Goal: Task Accomplishment & Management: Use online tool/utility

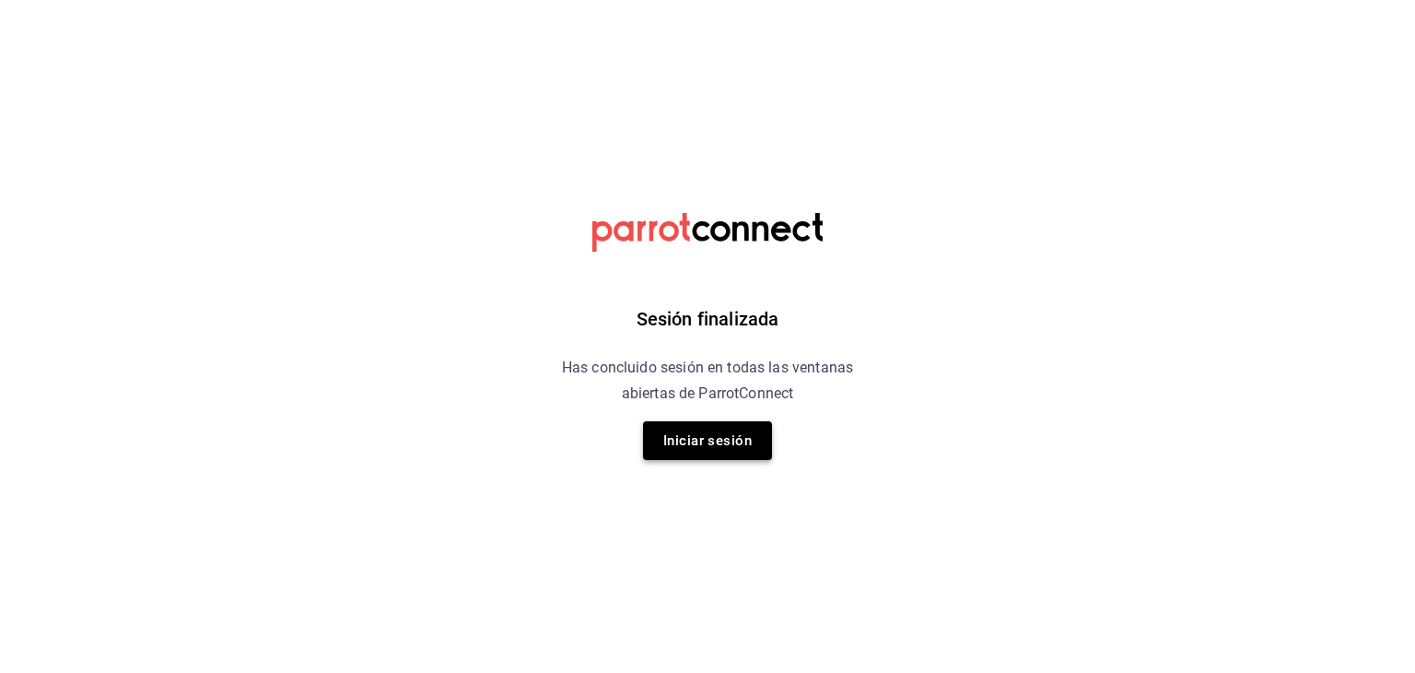
click at [757, 444] on button "Iniciar sesión" at bounding box center [707, 440] width 129 height 39
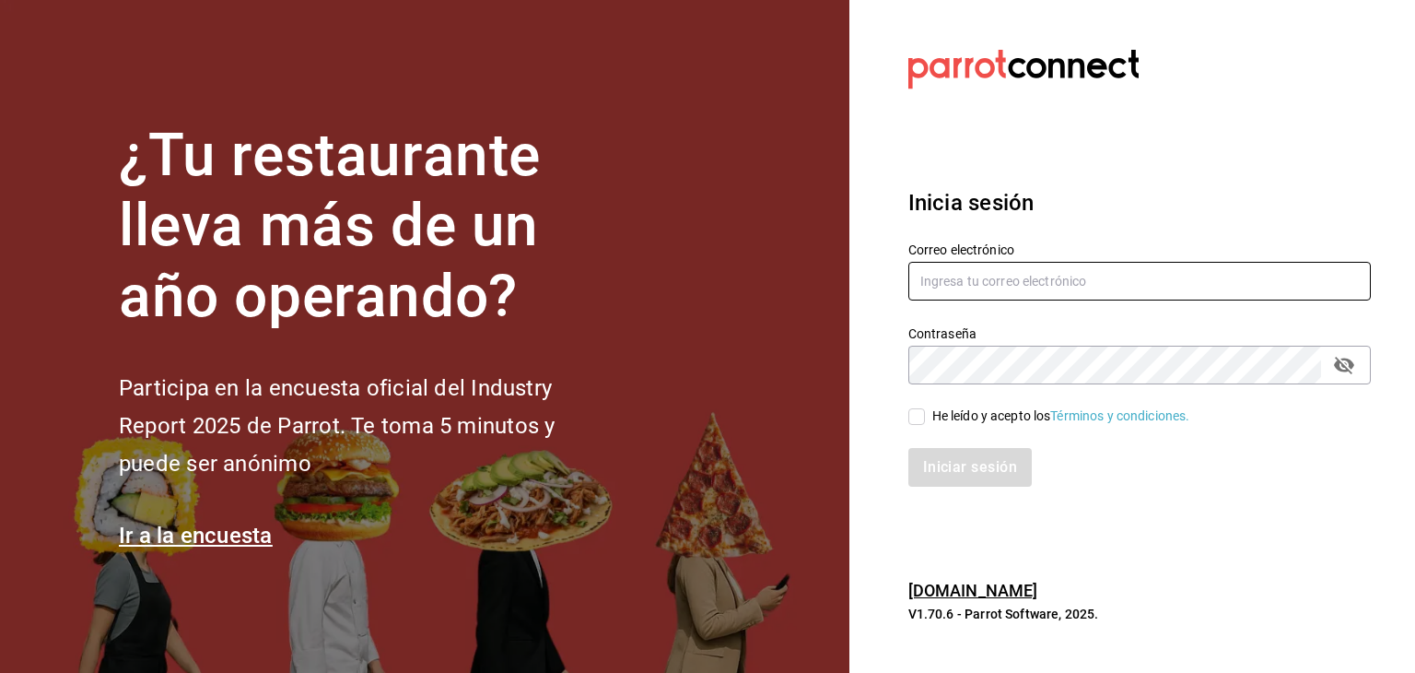
type input "[PERSON_NAME][EMAIL_ADDRESS][PERSON_NAME][DOMAIN_NAME]"
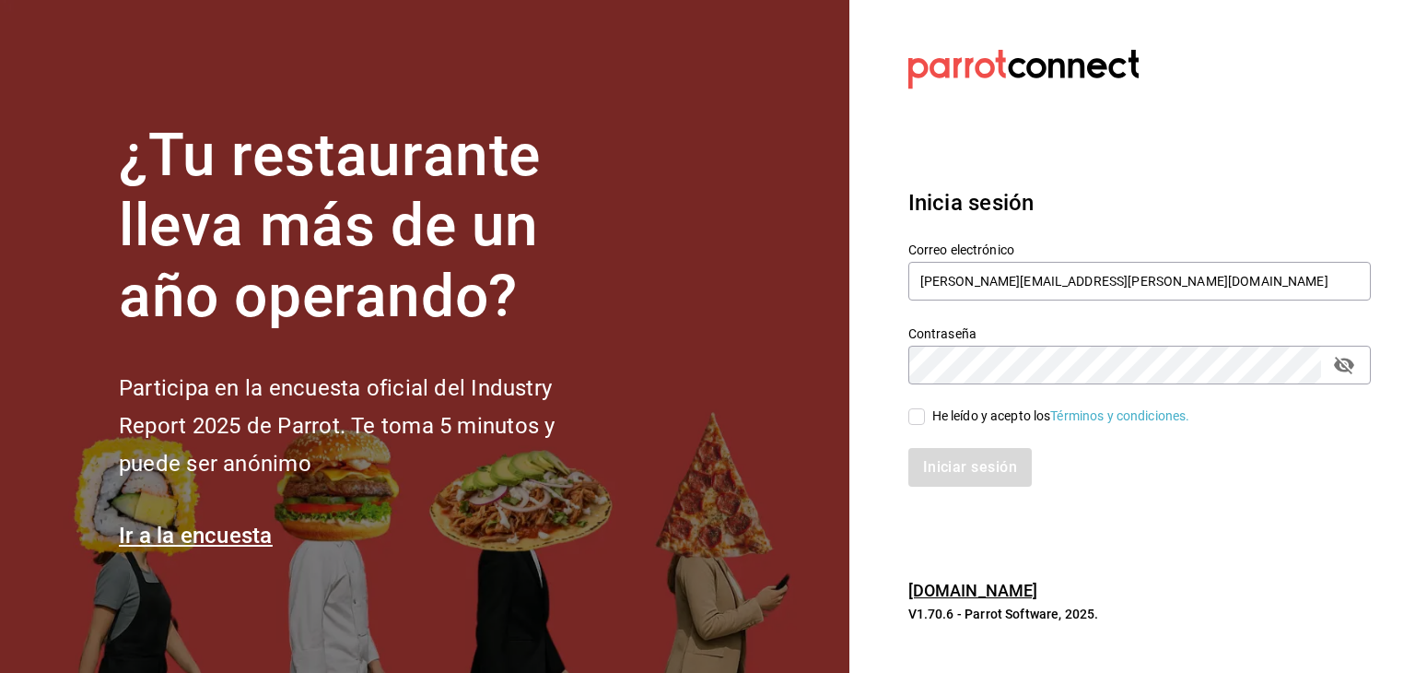
click at [919, 418] on input "He leído y acepto los Términos y condiciones." at bounding box center [917, 416] width 17 height 17
checkbox input "true"
click at [954, 464] on button "Iniciar sesión" at bounding box center [971, 467] width 125 height 39
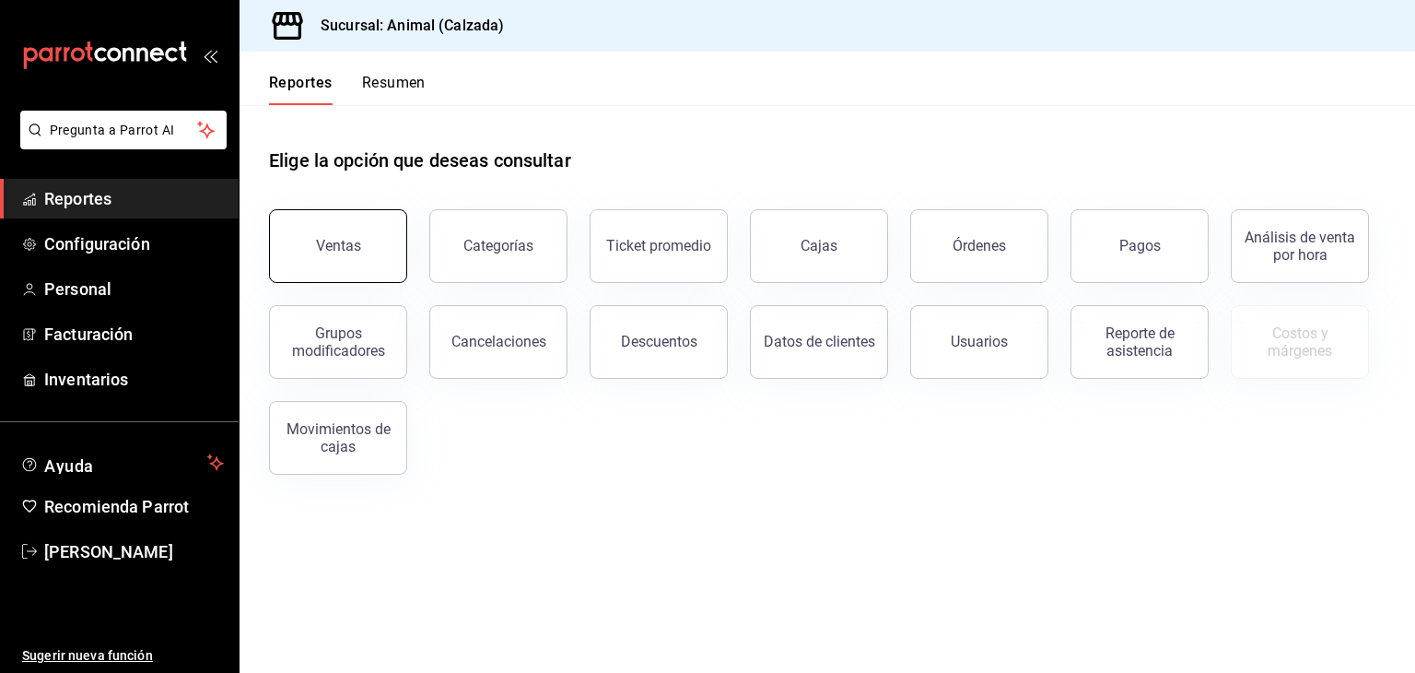
click at [400, 260] on button "Ventas" at bounding box center [338, 246] width 138 height 74
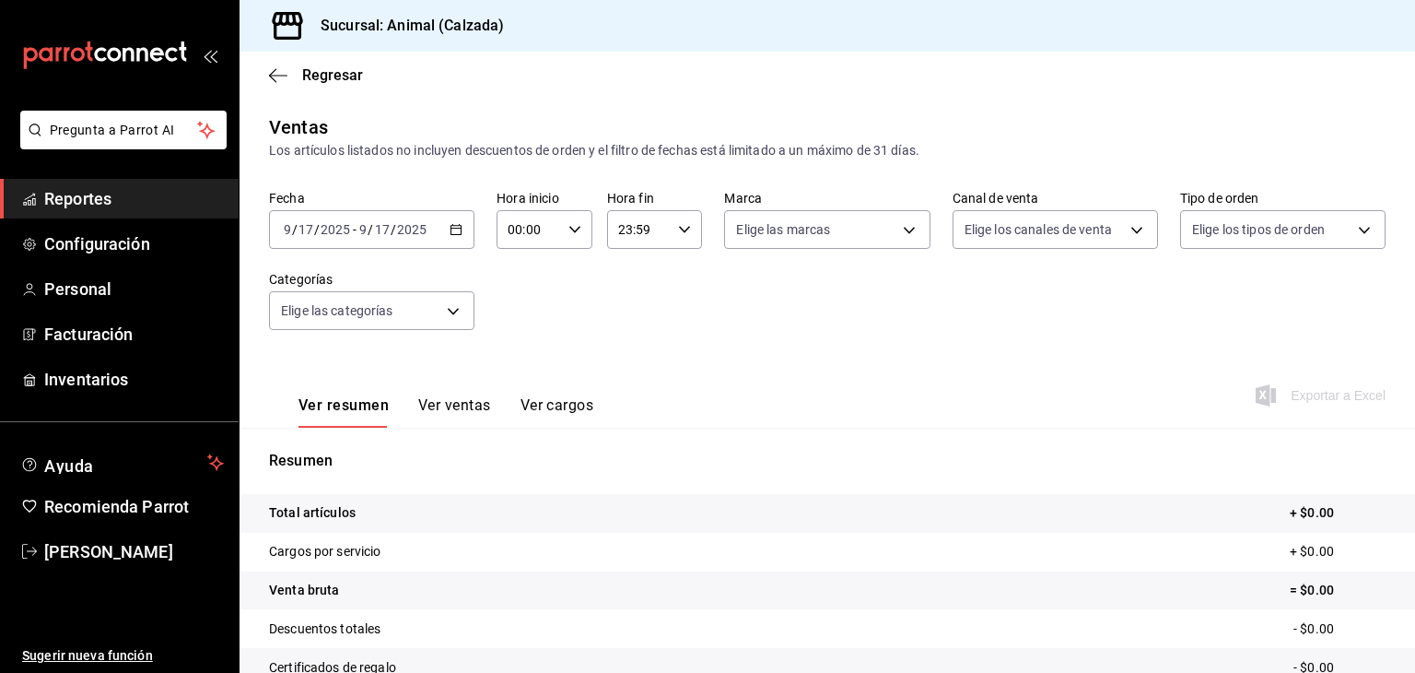
click at [452, 232] on icon "button" at bounding box center [456, 229] width 13 height 13
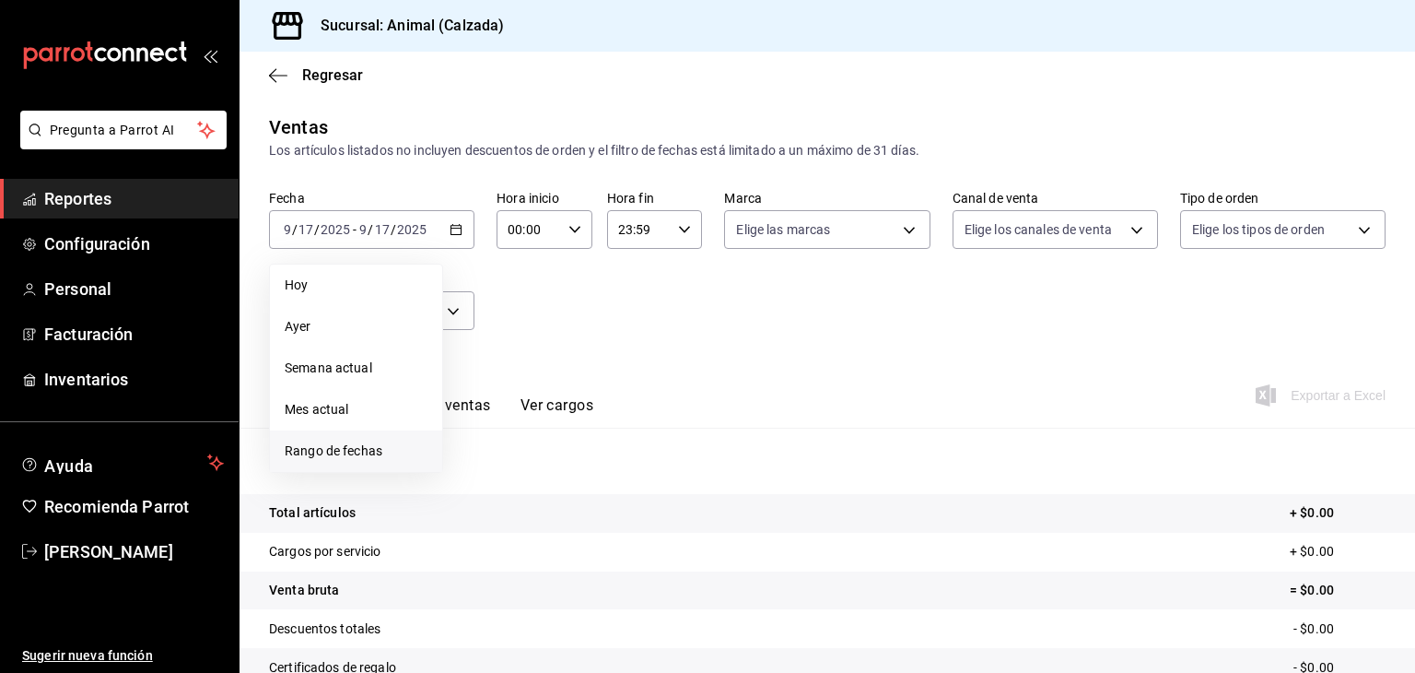
click at [322, 447] on span "Rango de fechas" at bounding box center [356, 450] width 143 height 19
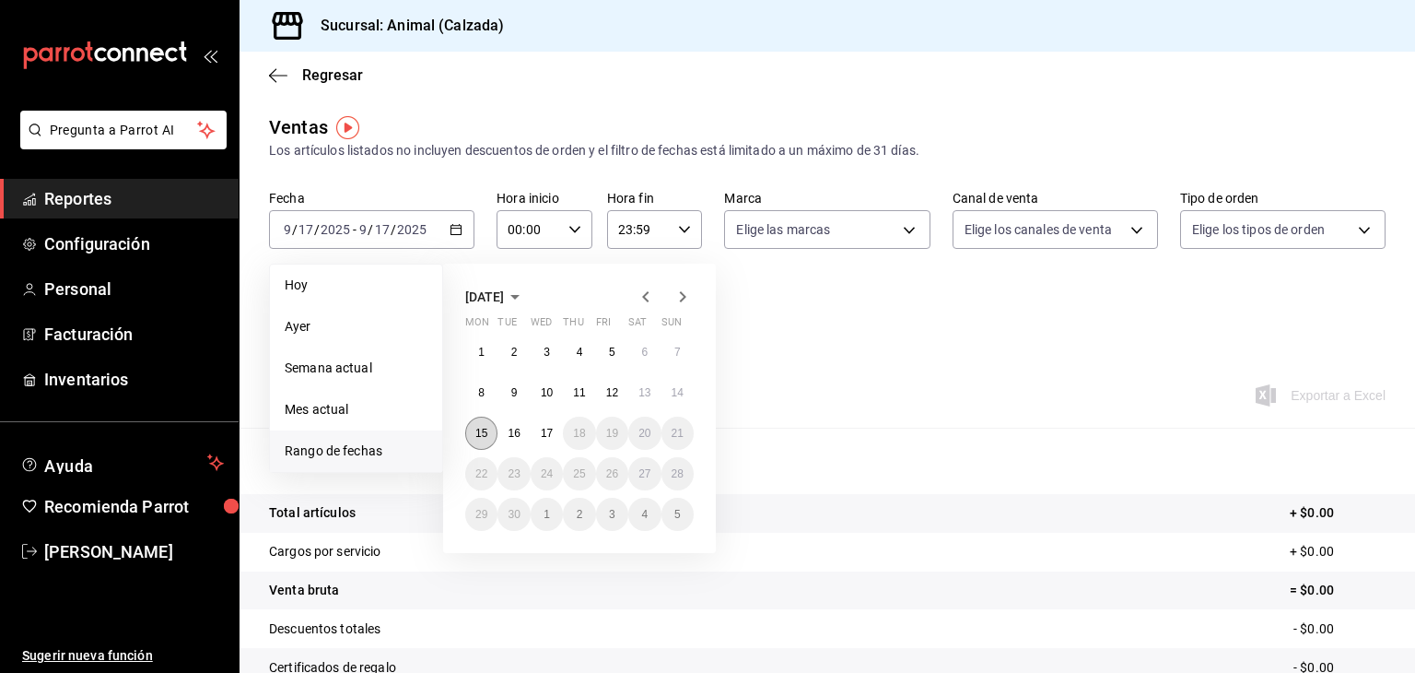
click at [479, 435] on abbr "15" at bounding box center [482, 433] width 12 height 13
click at [557, 429] on button "17" at bounding box center [547, 433] width 32 height 33
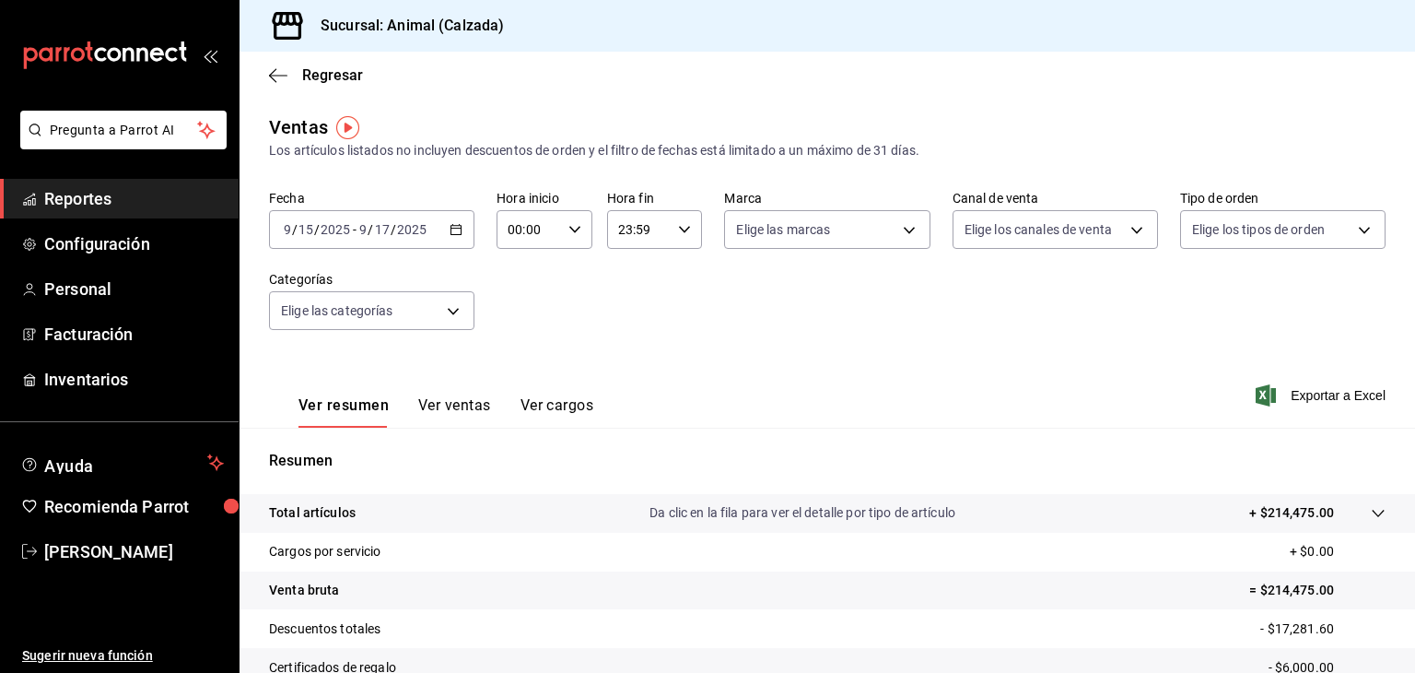
click at [534, 215] on input "00:00" at bounding box center [529, 229] width 65 height 37
click at [523, 285] on span "05" at bounding box center [518, 281] width 18 height 15
type input "05:00"
click at [620, 229] on div at bounding box center [707, 336] width 1415 height 673
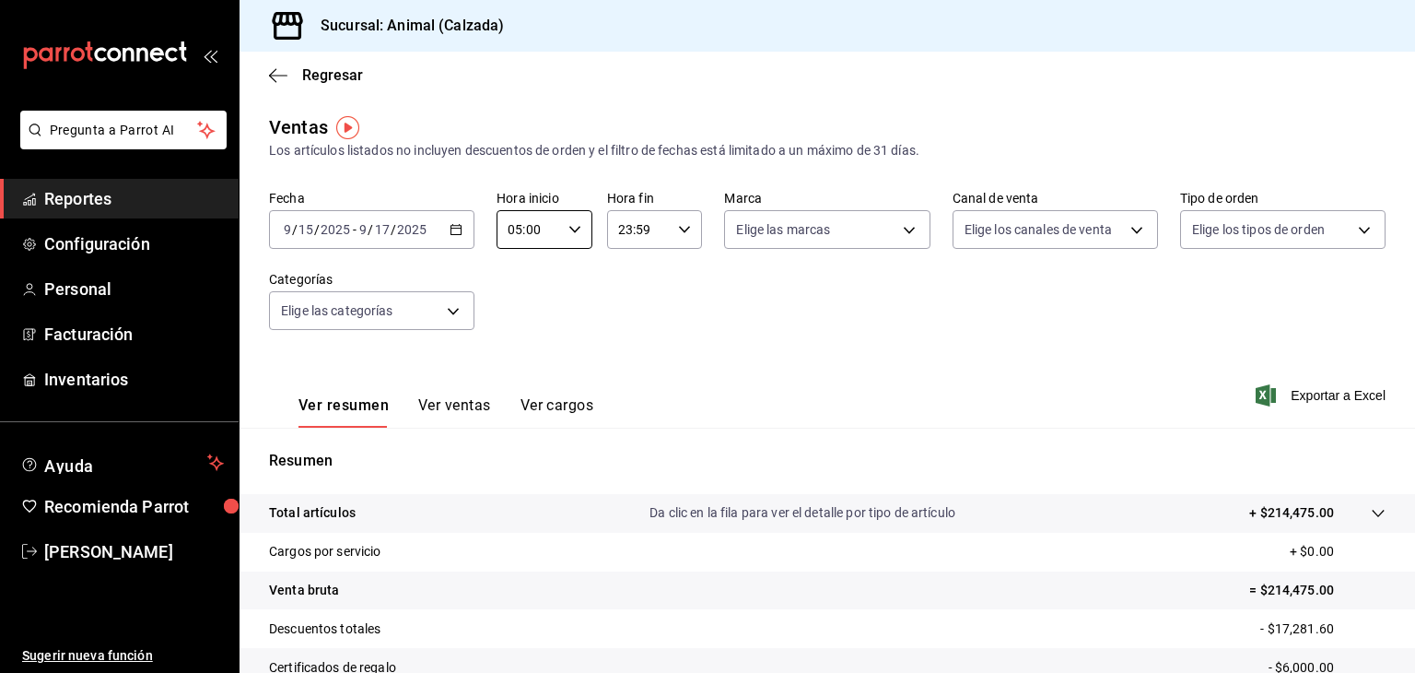
click at [620, 229] on input "23:59" at bounding box center [639, 229] width 65 height 37
click at [634, 378] on span "05" at bounding box center [626, 379] width 18 height 15
click at [676, 290] on button "00" at bounding box center [673, 276] width 40 height 37
type input "05:00"
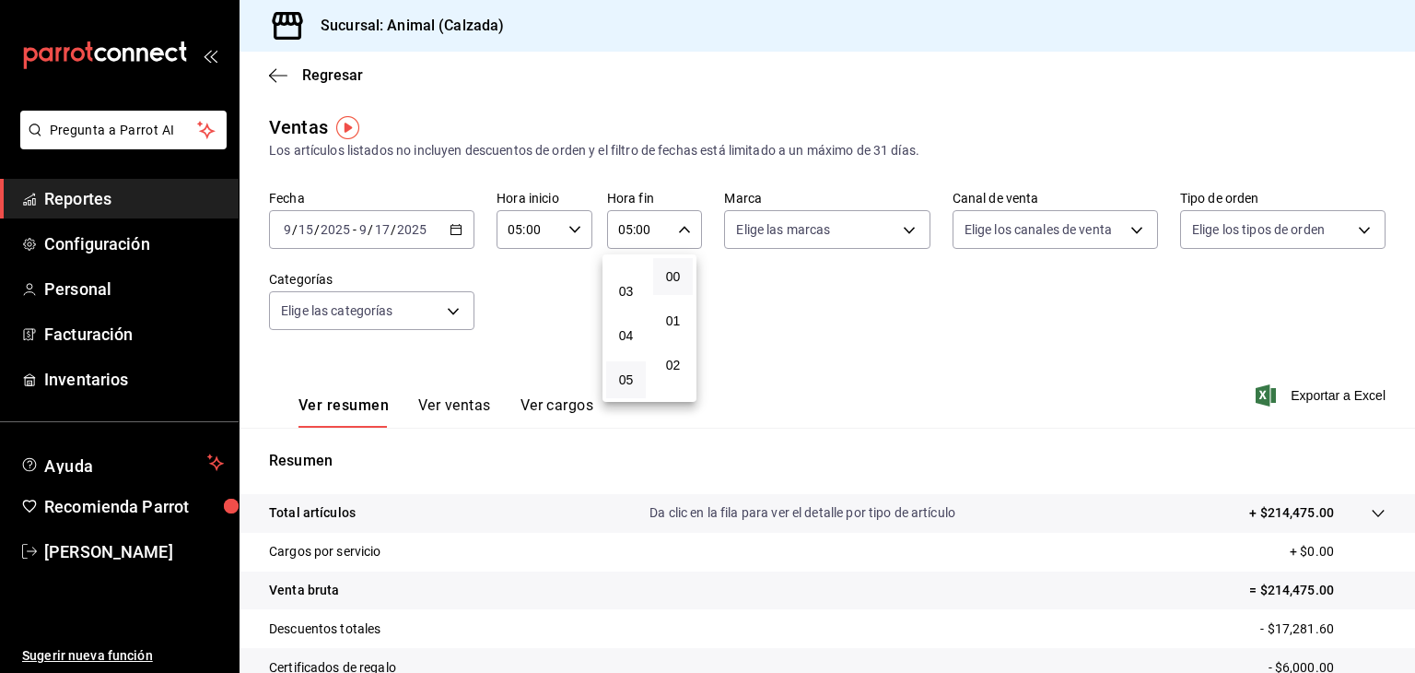
click at [759, 230] on div at bounding box center [707, 336] width 1415 height 673
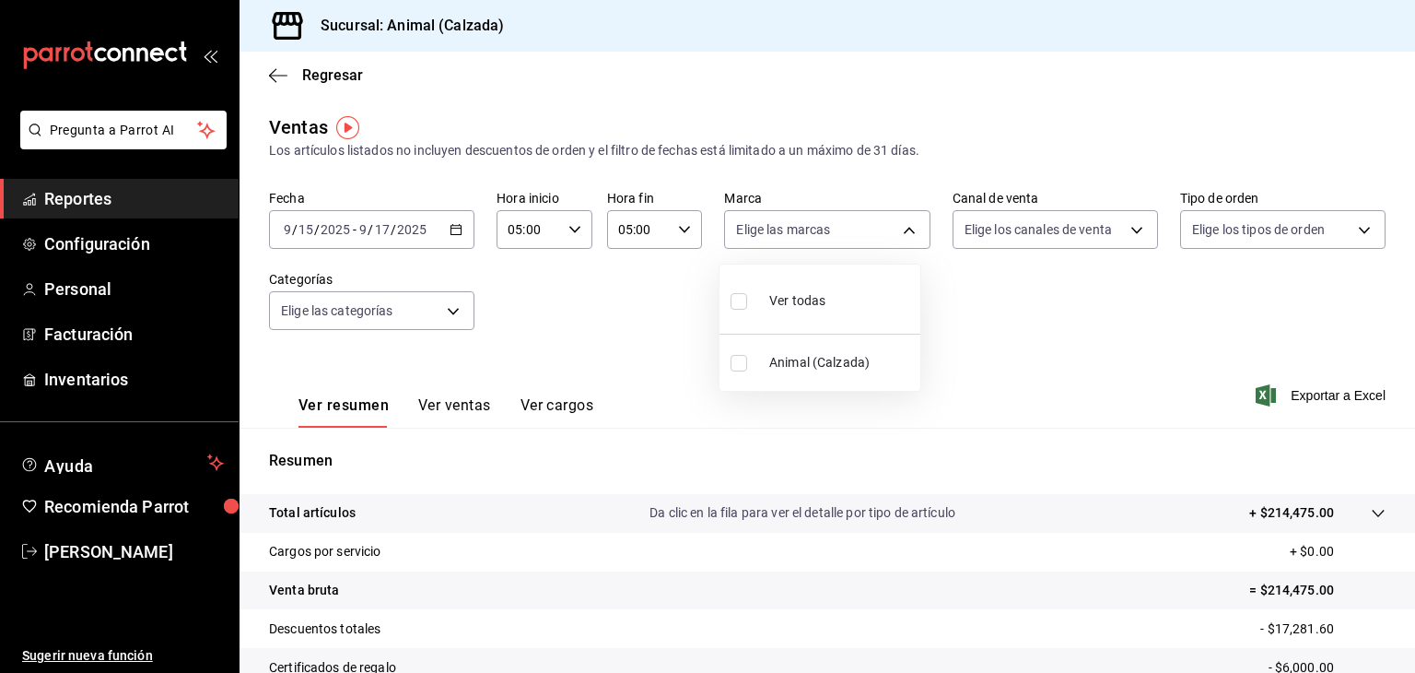
click at [759, 230] on body "Pregunta a Parrot AI Reportes Configuración Personal Facturación Inventarios Ay…" at bounding box center [707, 336] width 1415 height 673
click at [744, 305] on input "checkbox" at bounding box center [739, 301] width 17 height 17
checkbox input "true"
type input "e26472f3-9262-489d-bcba-4c6b034529c7"
checkbox input "true"
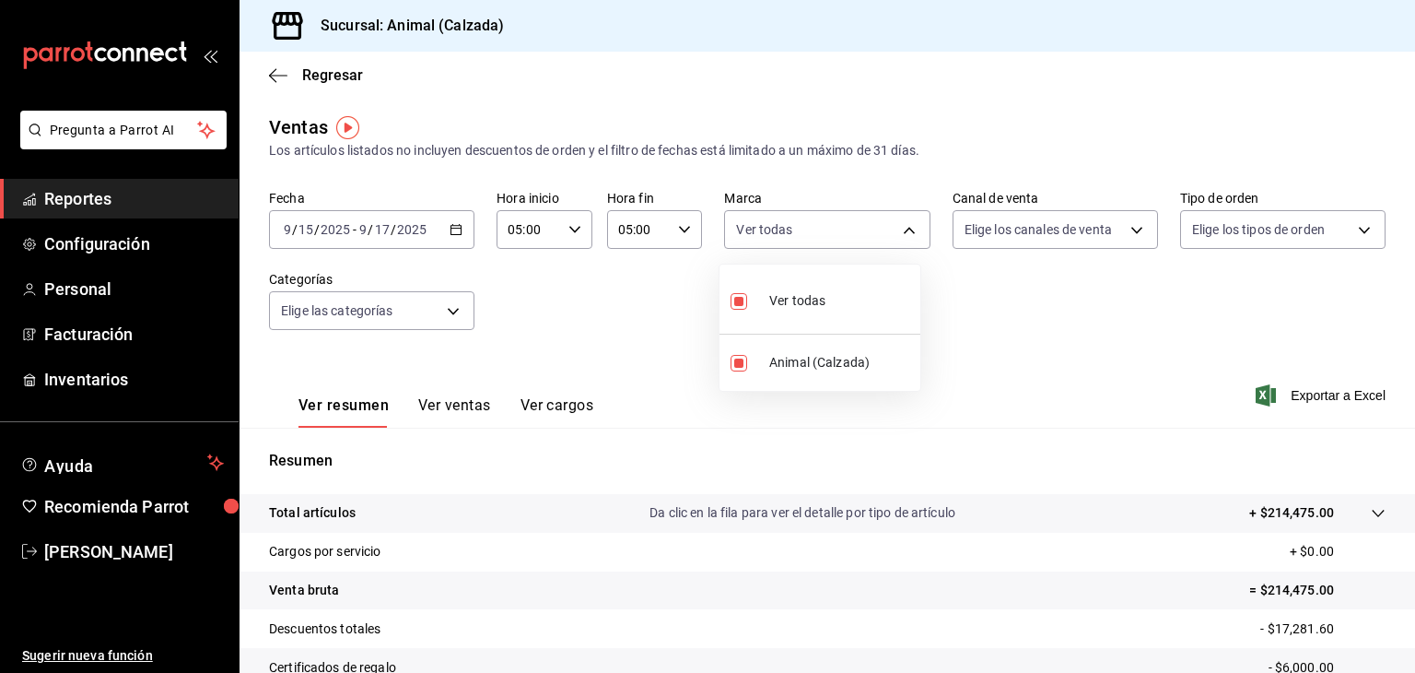
click at [986, 233] on div at bounding box center [707, 336] width 1415 height 673
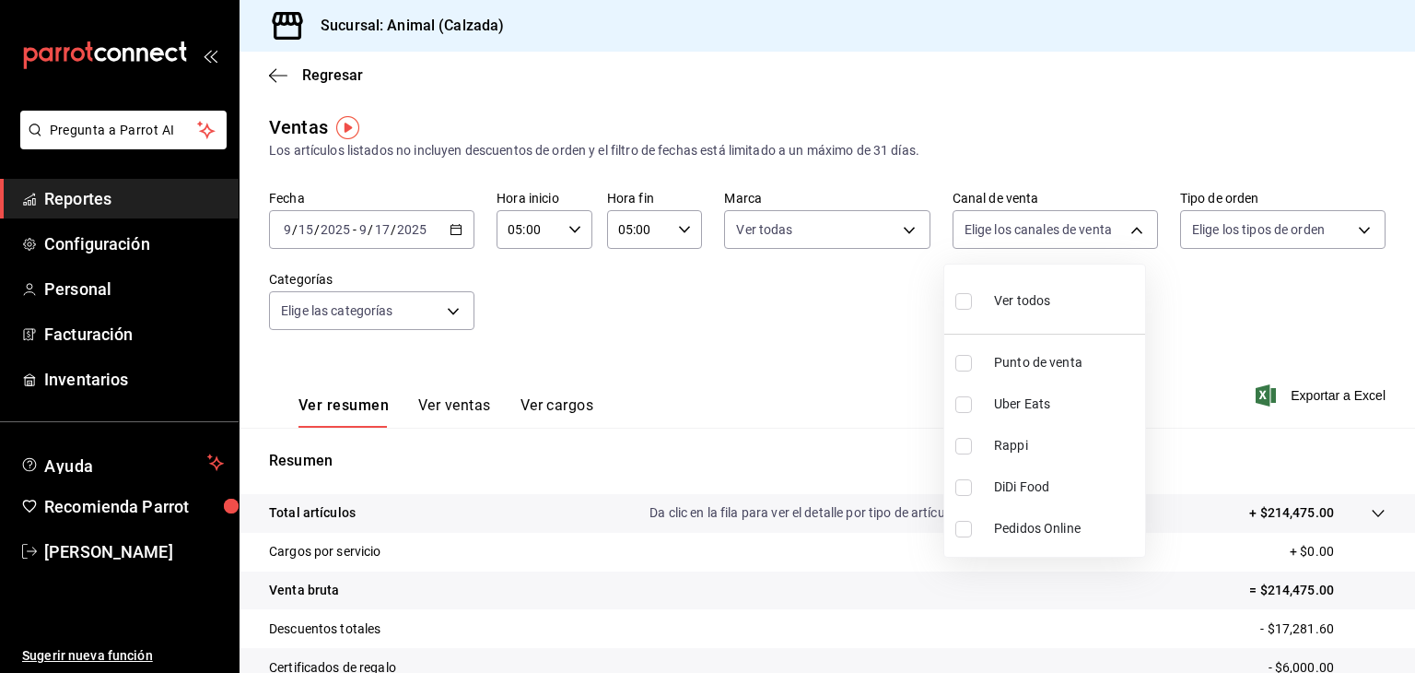
click at [986, 233] on body "Pregunta a Parrot AI Reportes Configuración Personal Facturación Inventarios Ay…" at bounding box center [707, 336] width 1415 height 673
click at [962, 301] on input "checkbox" at bounding box center [964, 301] width 17 height 17
checkbox input "true"
type input "PARROT,UBER_EATS,RAPPI,DIDI_FOOD,ONLINE"
checkbox input "true"
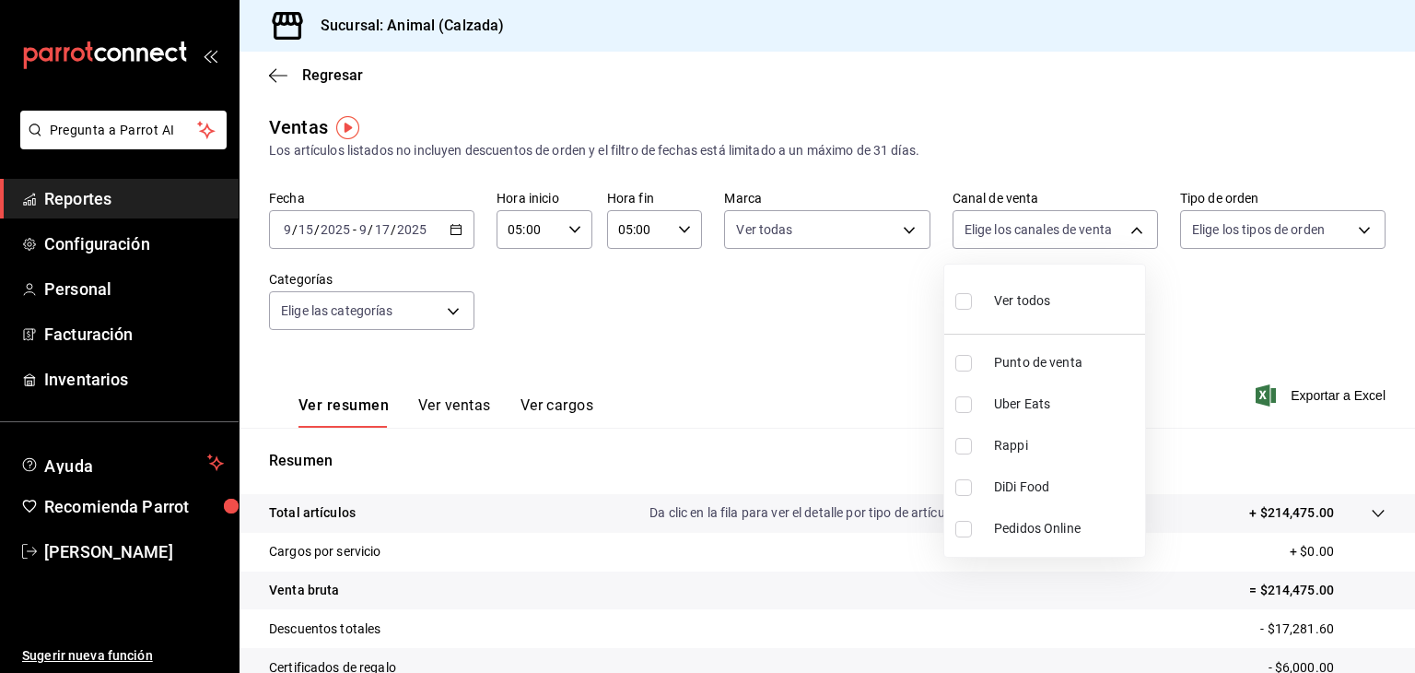
checkbox input "true"
click at [1245, 230] on div at bounding box center [707, 336] width 1415 height 673
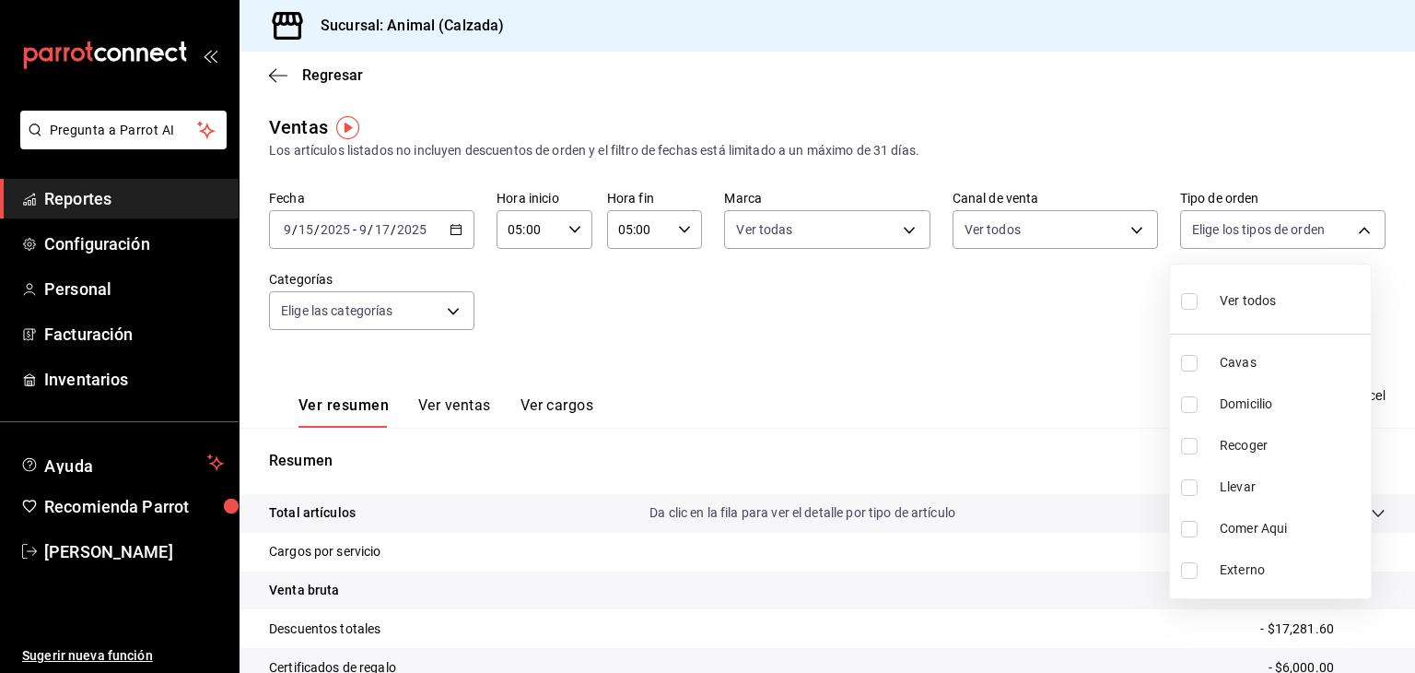
click at [1245, 230] on body "Pregunta a Parrot AI Reportes Configuración Personal Facturación Inventarios Ay…" at bounding box center [707, 336] width 1415 height 673
click at [1191, 304] on input "checkbox" at bounding box center [1189, 301] width 17 height 17
checkbox input "true"
type input "588630d3-b511-4bba-a729-32472510037f,54b7ae00-ca47-4ec1-b7ff-55842c0a2b62,92293…"
checkbox input "true"
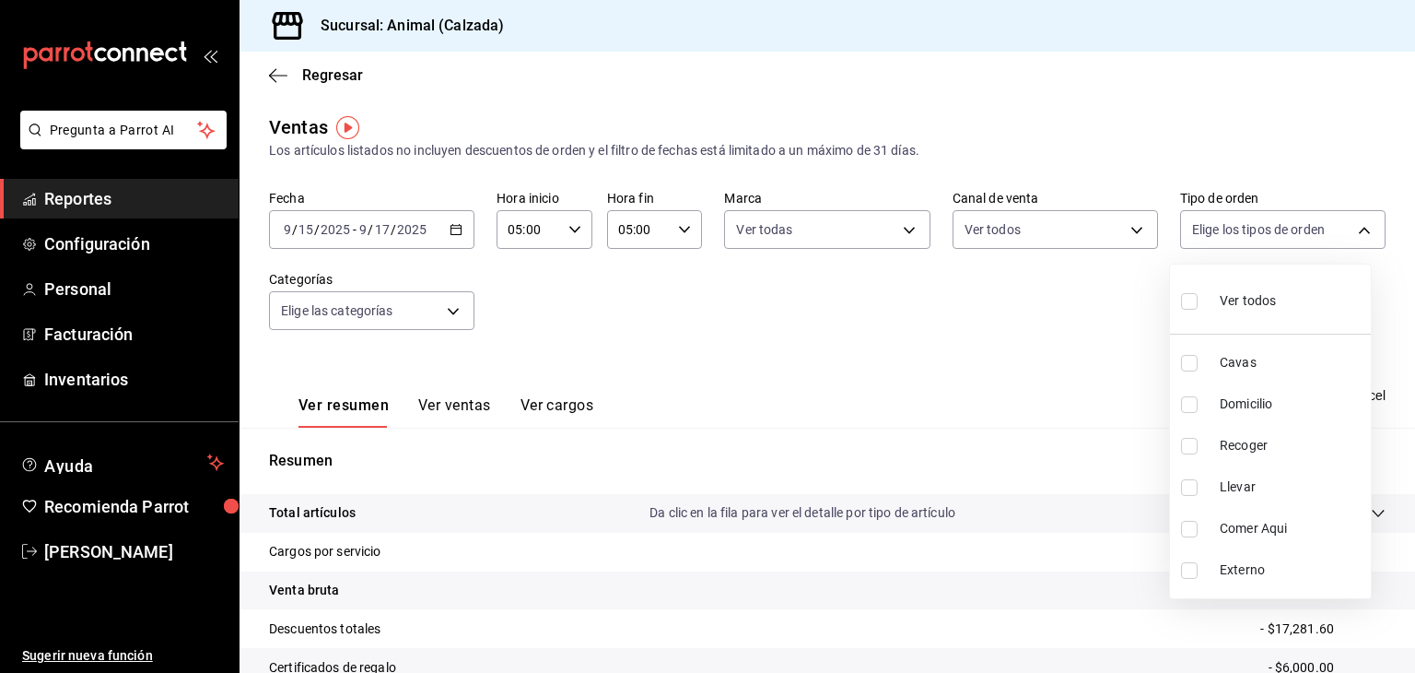
checkbox input "true"
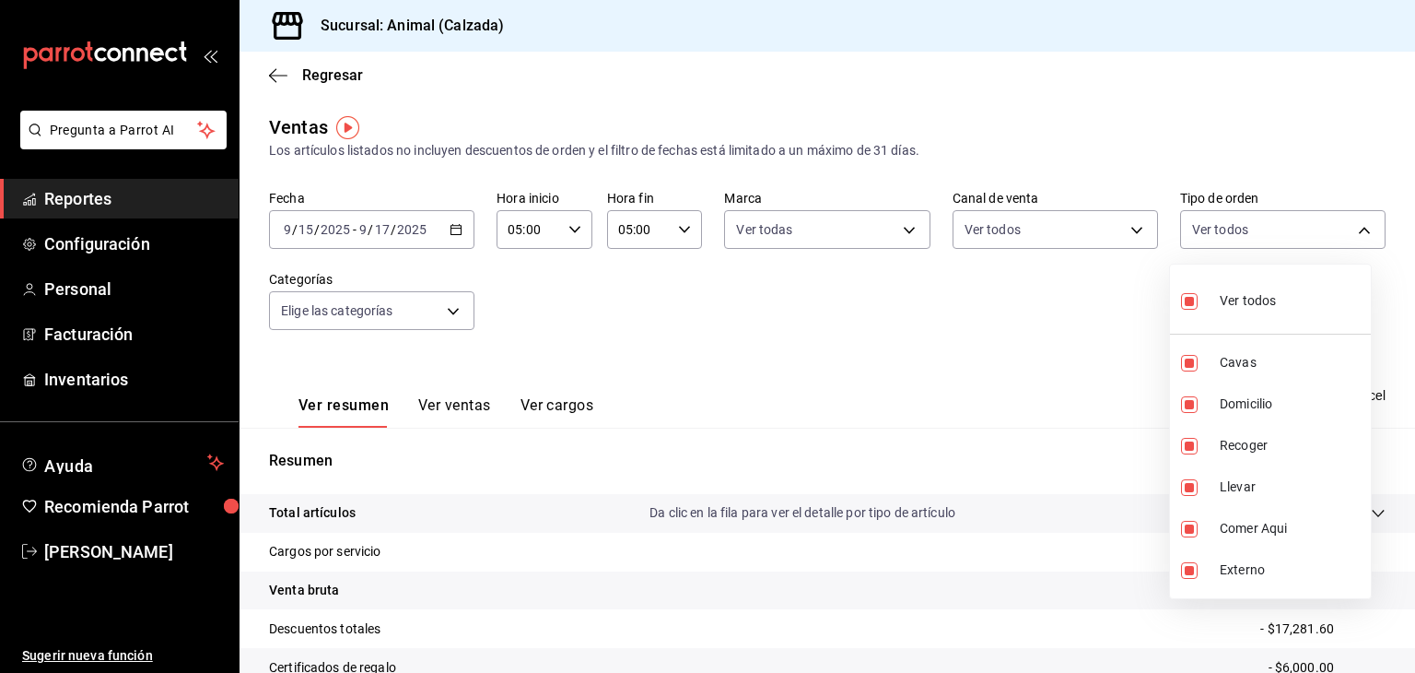
click at [441, 314] on div at bounding box center [707, 336] width 1415 height 673
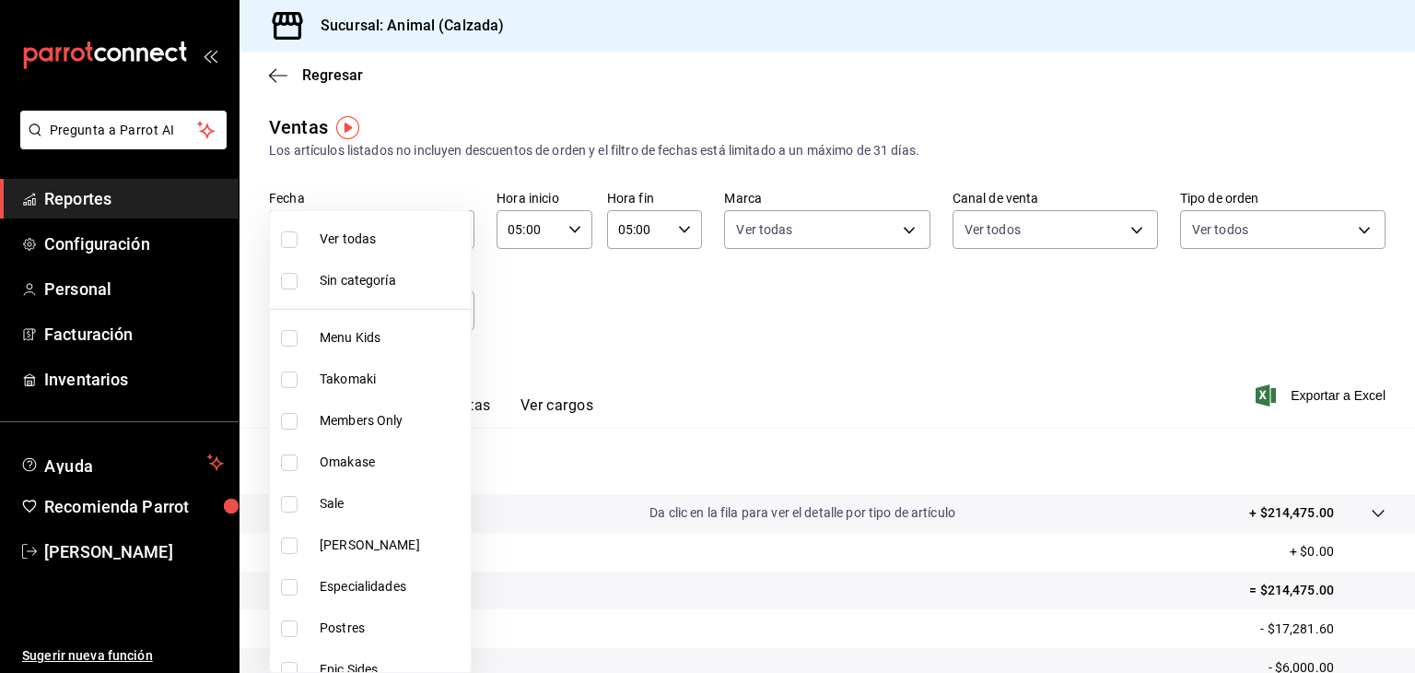
click at [441, 314] on body "Pregunta a Parrot AI Reportes Configuración Personal Facturación Inventarios Ay…" at bounding box center [707, 336] width 1415 height 673
click at [289, 247] on input "checkbox" at bounding box center [289, 239] width 17 height 17
checkbox input "true"
type input "577524a9-a437-43f3-84d2-cf2e6968635f,5d35a5f4-3063-4397-a550-a8f4eca83956,9bcdf…"
checkbox input "true"
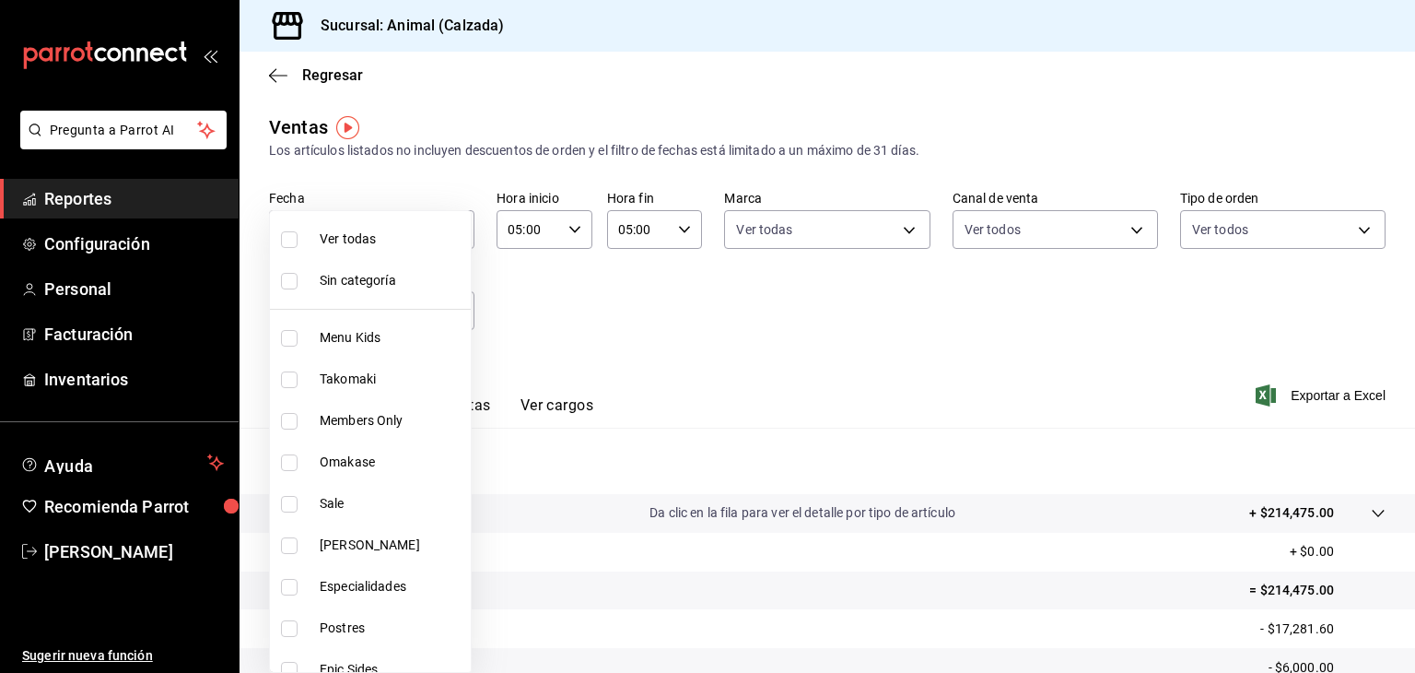
checkbox input "true"
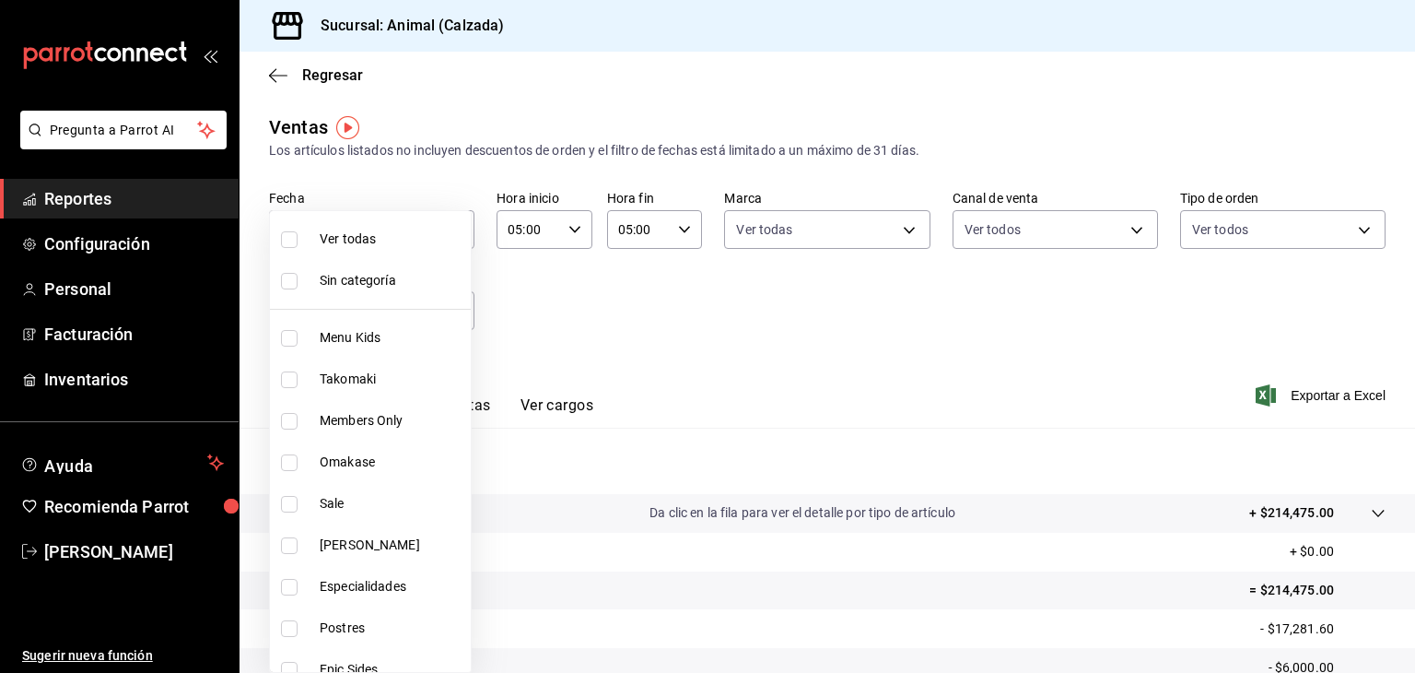
checkbox input "true"
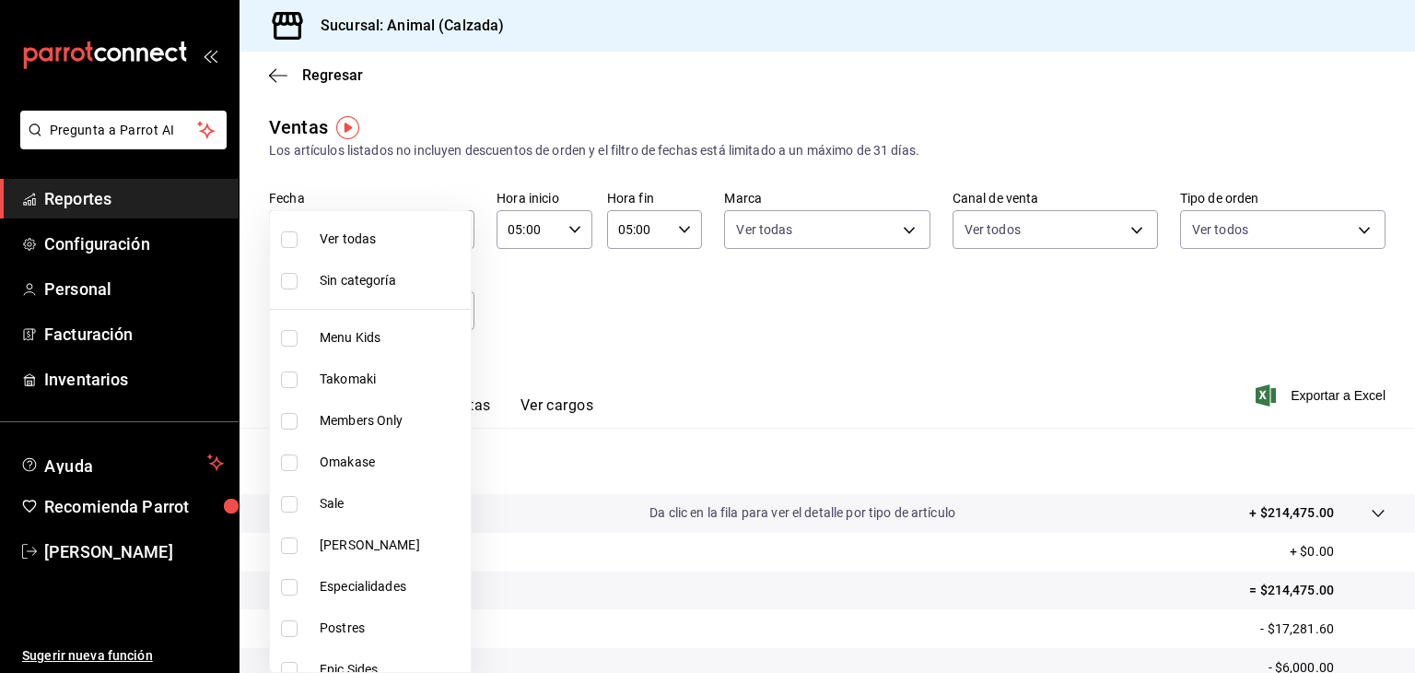
checkbox input "true"
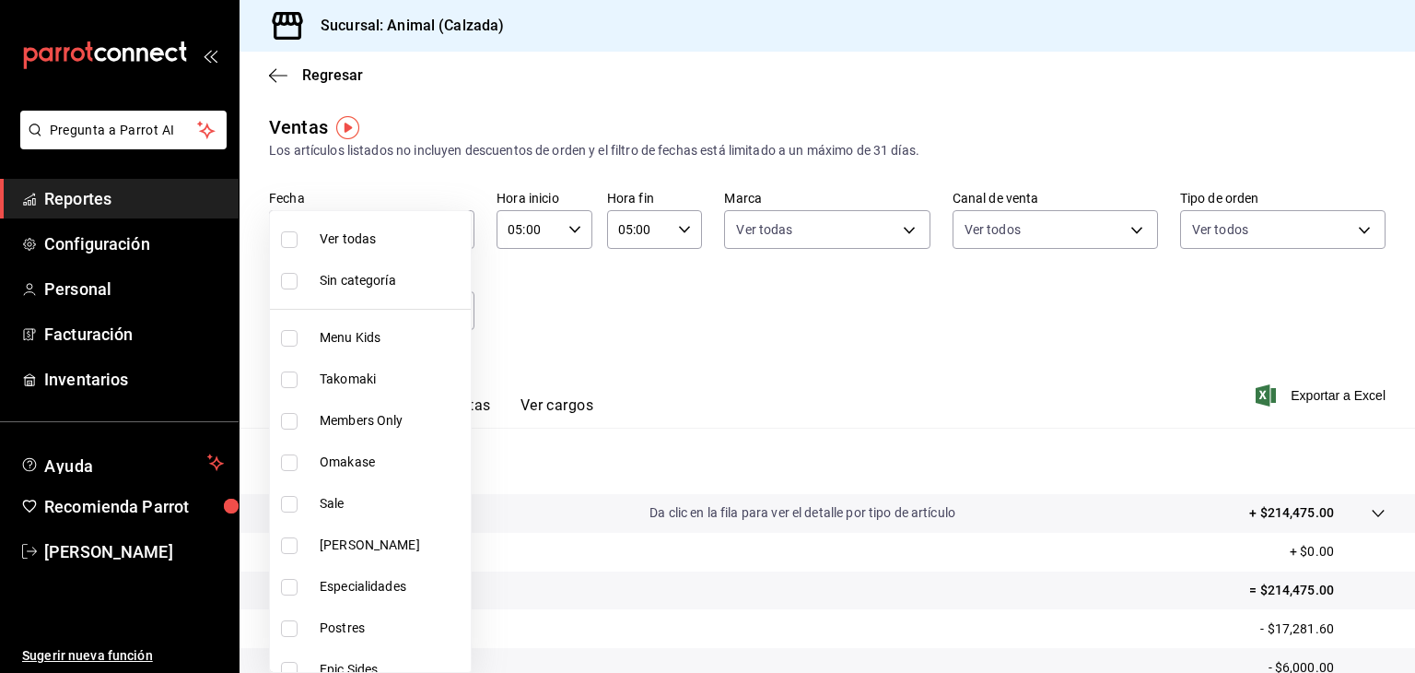
checkbox input "true"
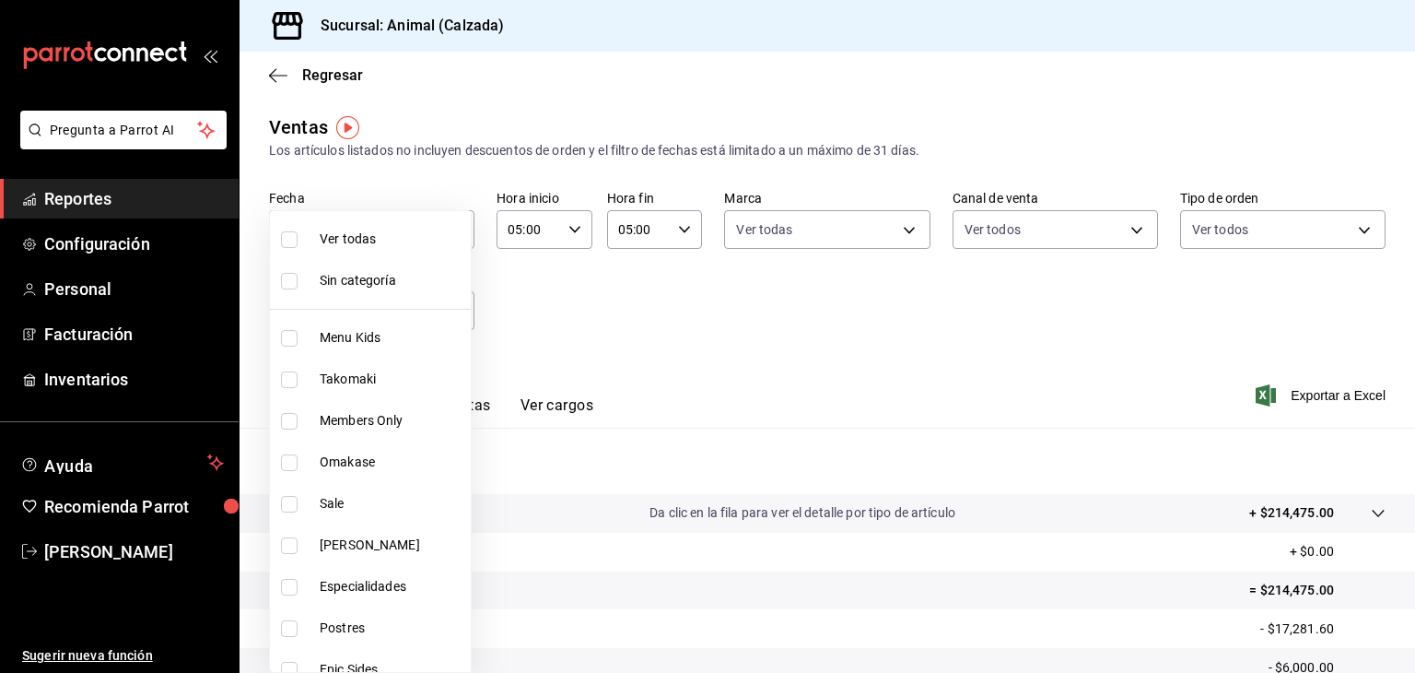
checkbox input "true"
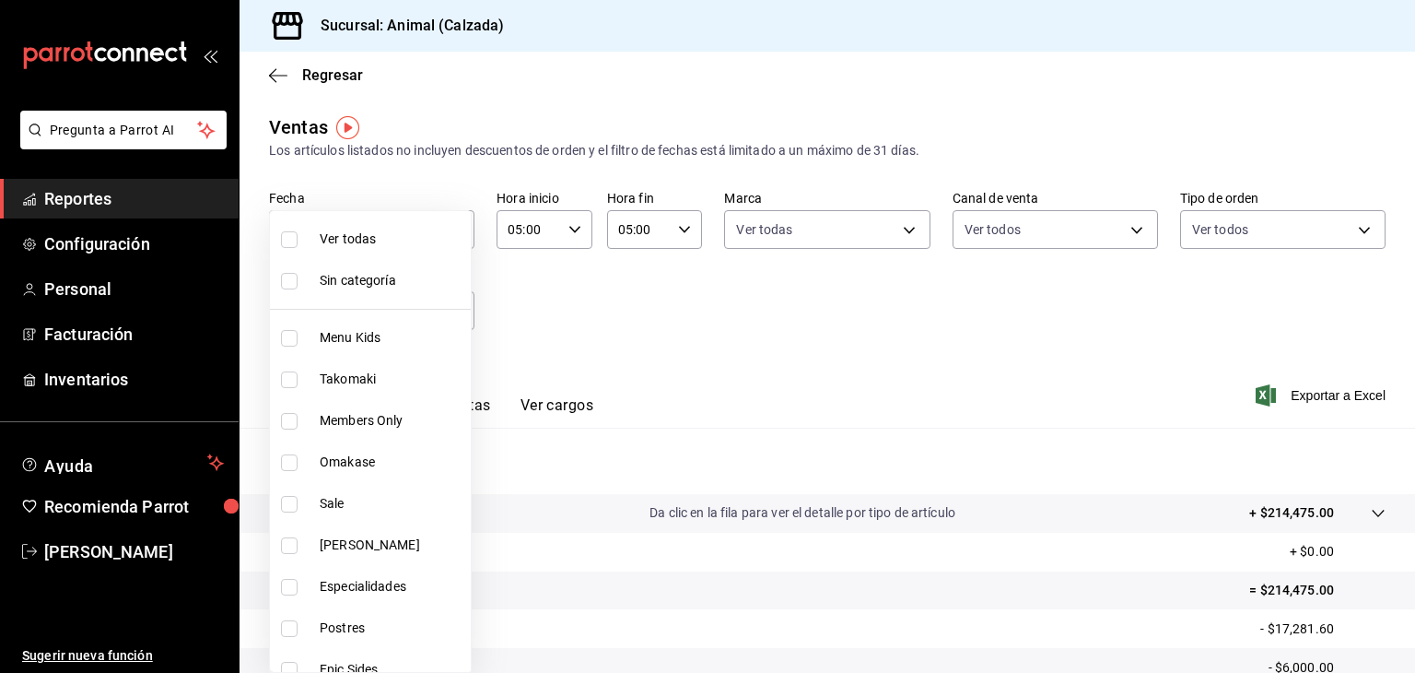
checkbox input "true"
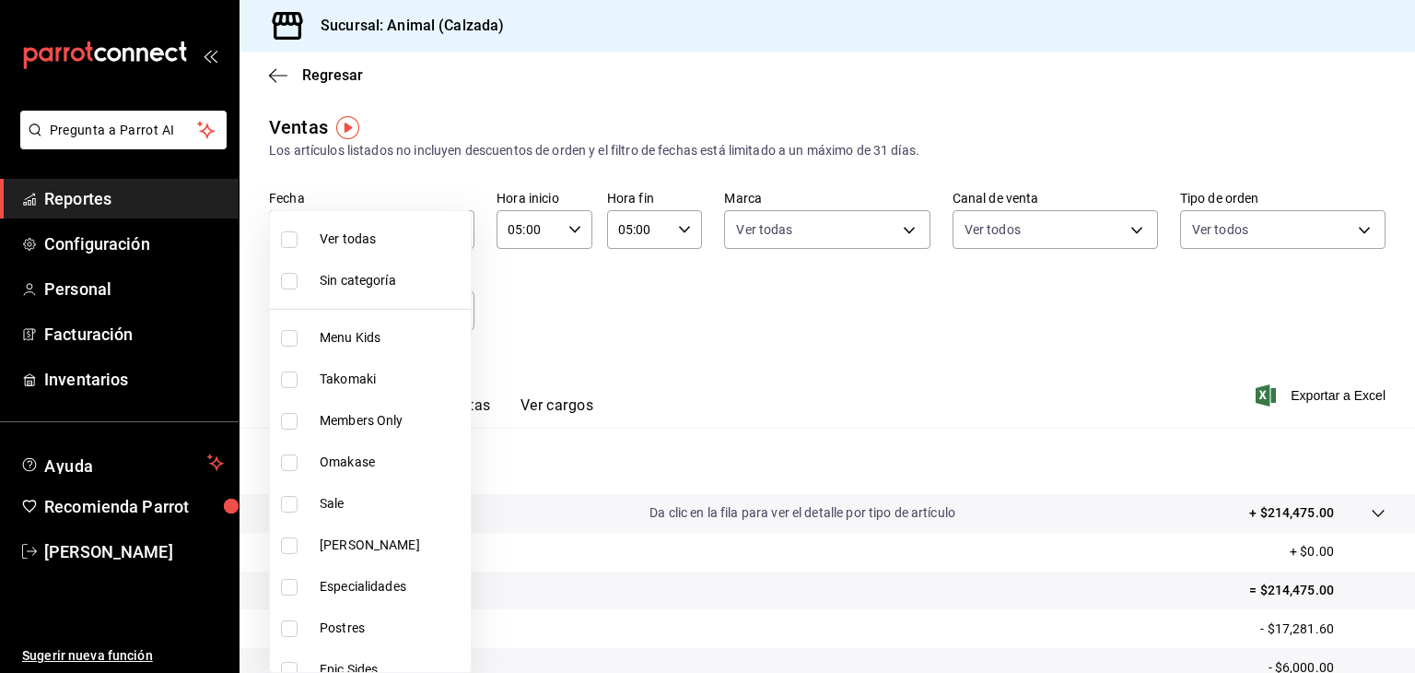
checkbox input "true"
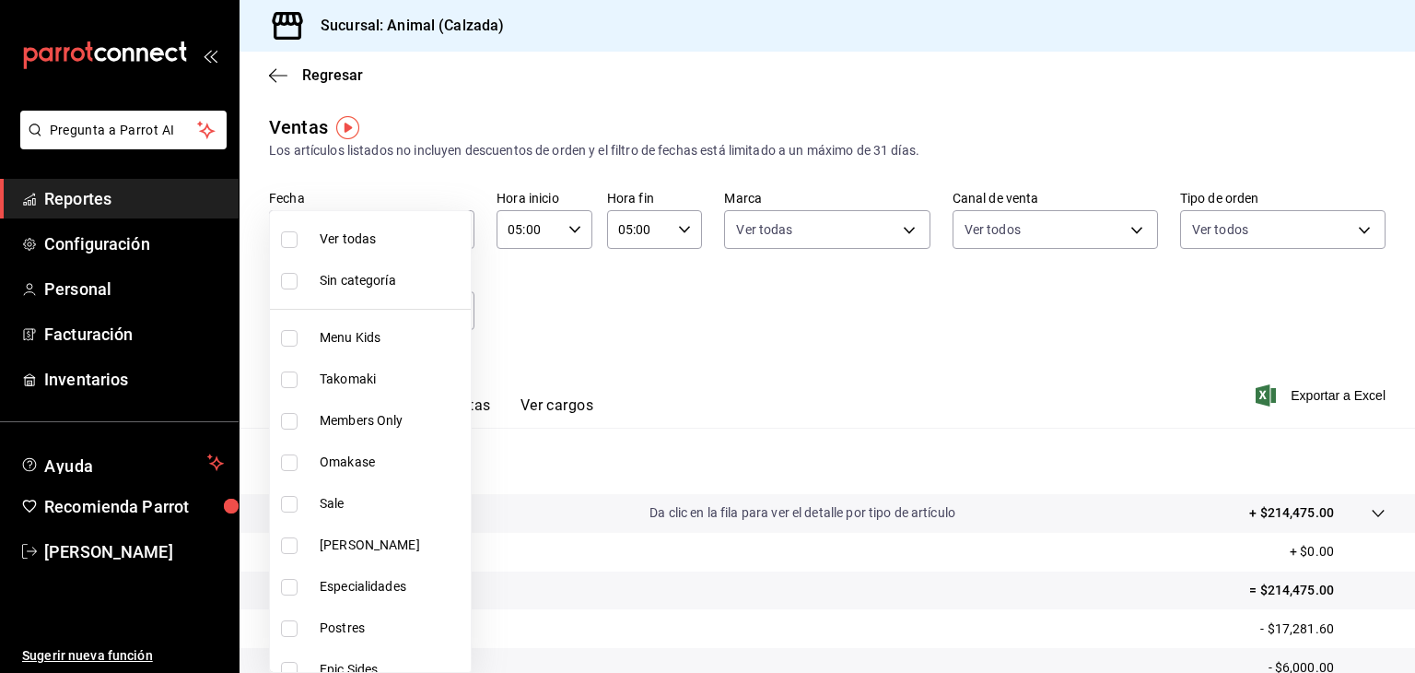
checkbox input "true"
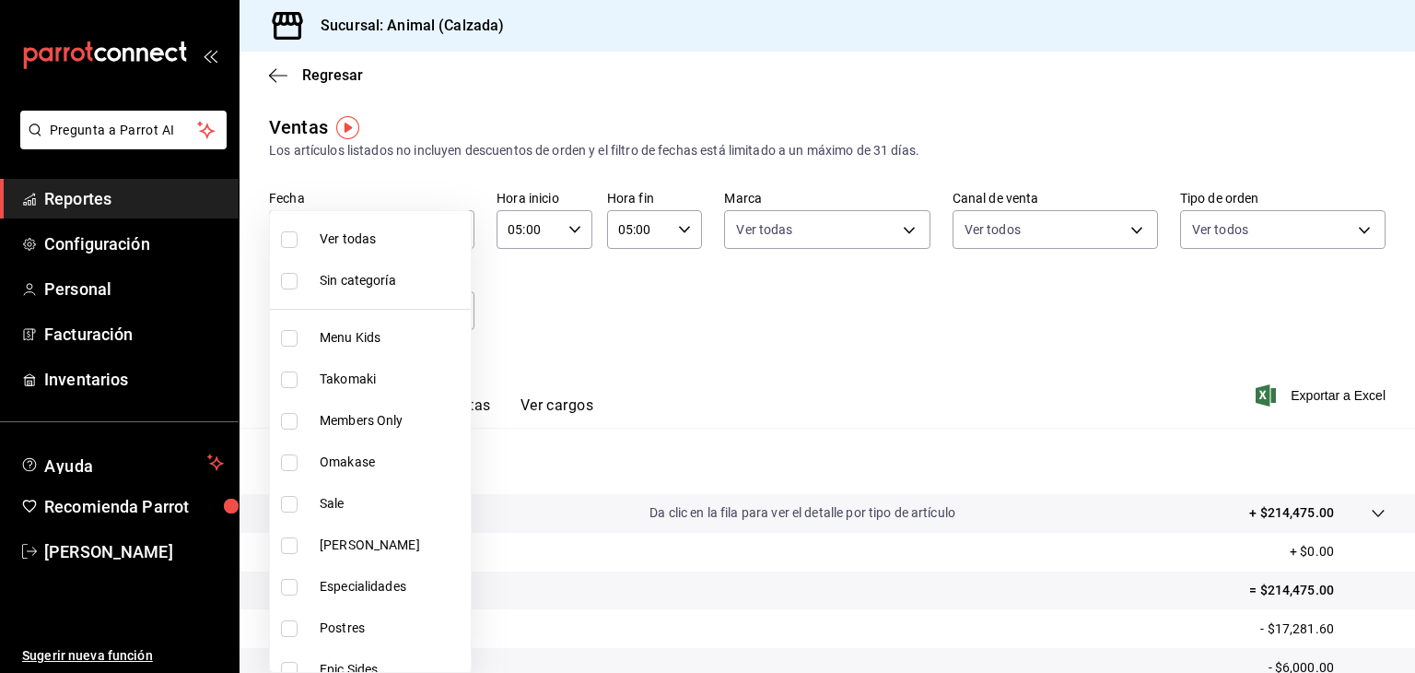
checkbox input "true"
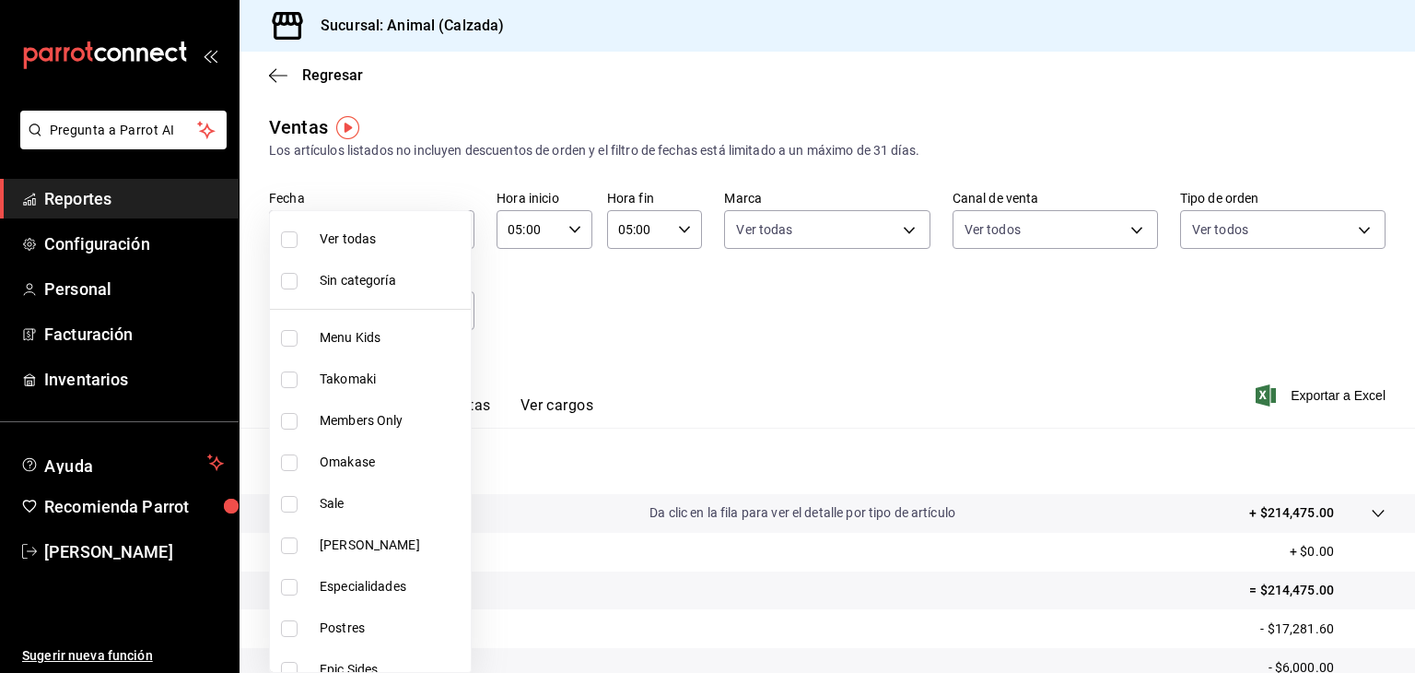
checkbox input "true"
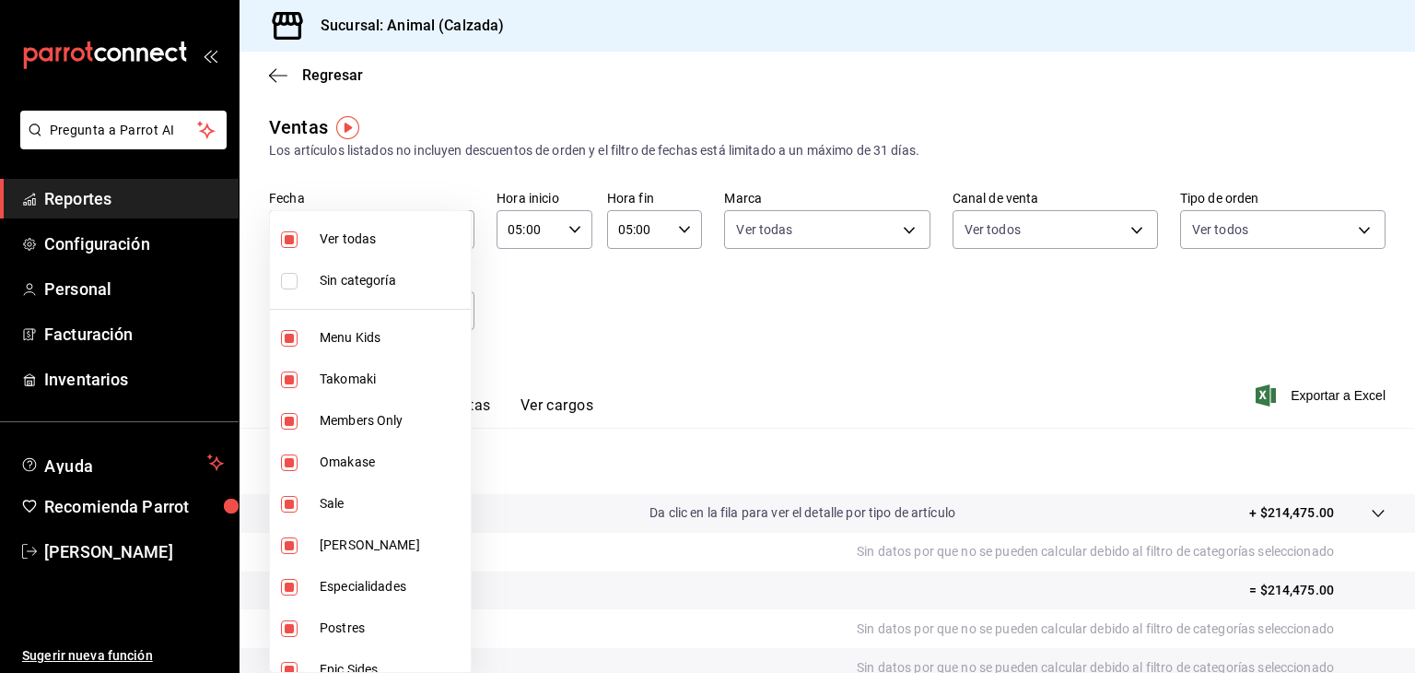
click at [659, 343] on div at bounding box center [707, 336] width 1415 height 673
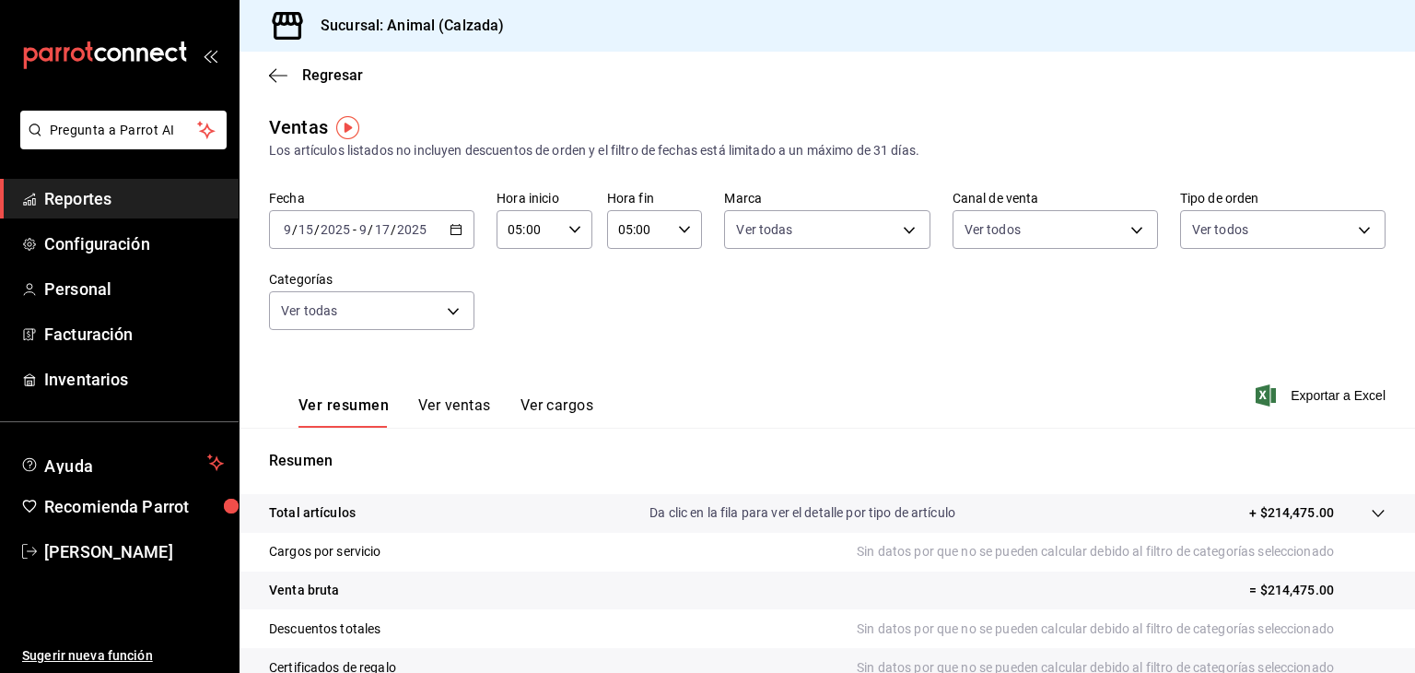
click at [455, 401] on button "Ver ventas" at bounding box center [454, 411] width 73 height 31
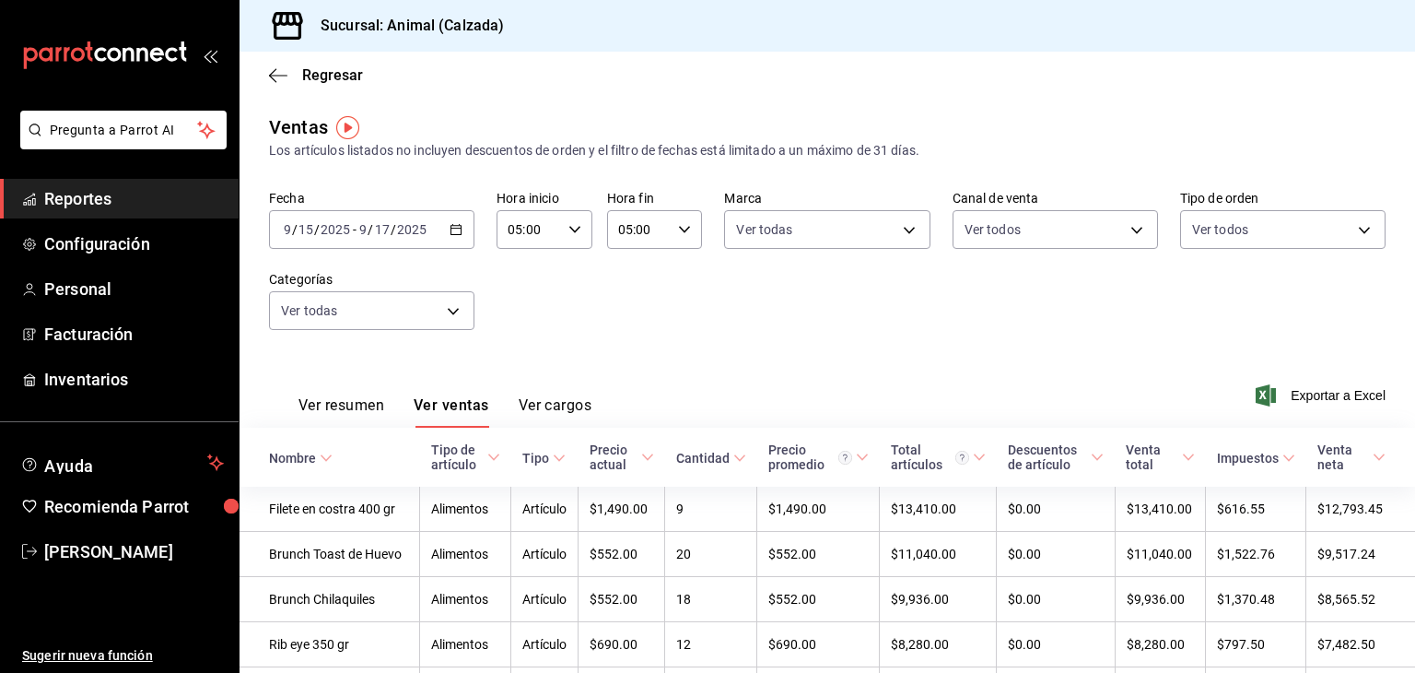
click at [443, 454] on div "Tipo de artículo" at bounding box center [457, 456] width 53 height 29
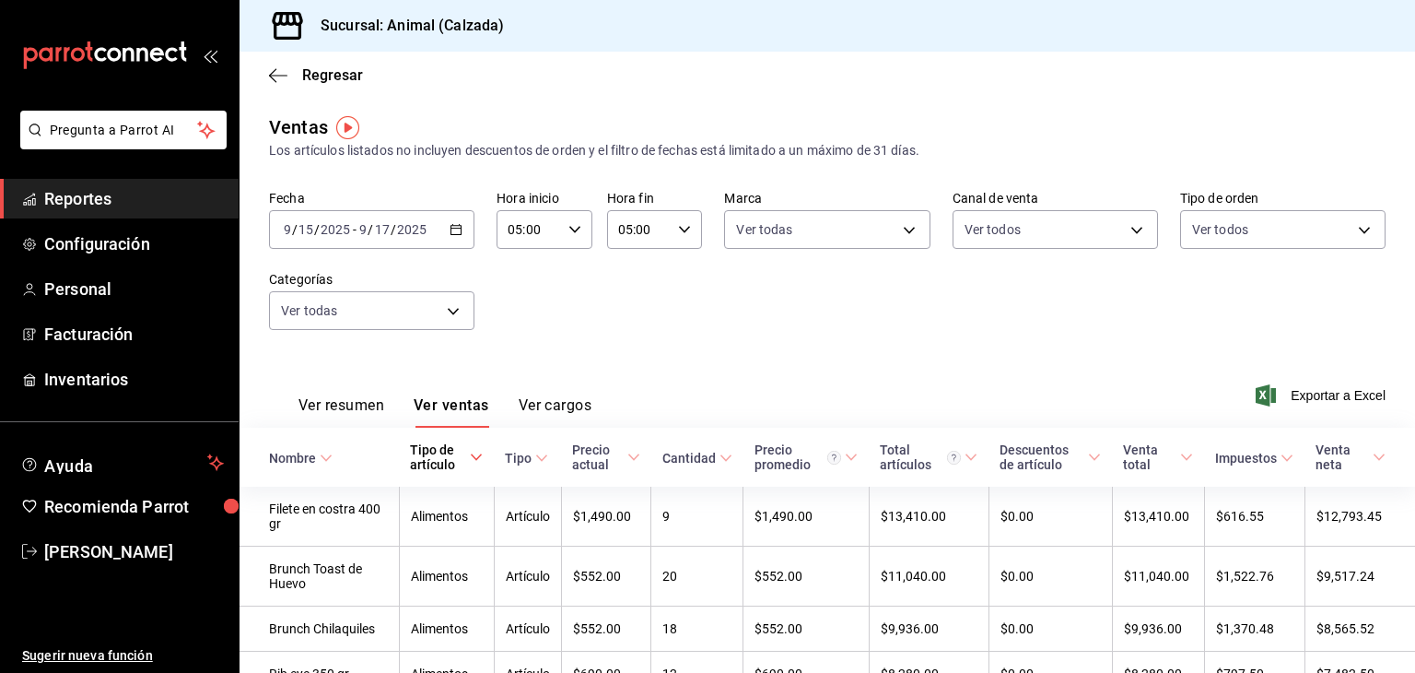
click at [443, 454] on div "Tipo de artículo" at bounding box center [438, 456] width 56 height 29
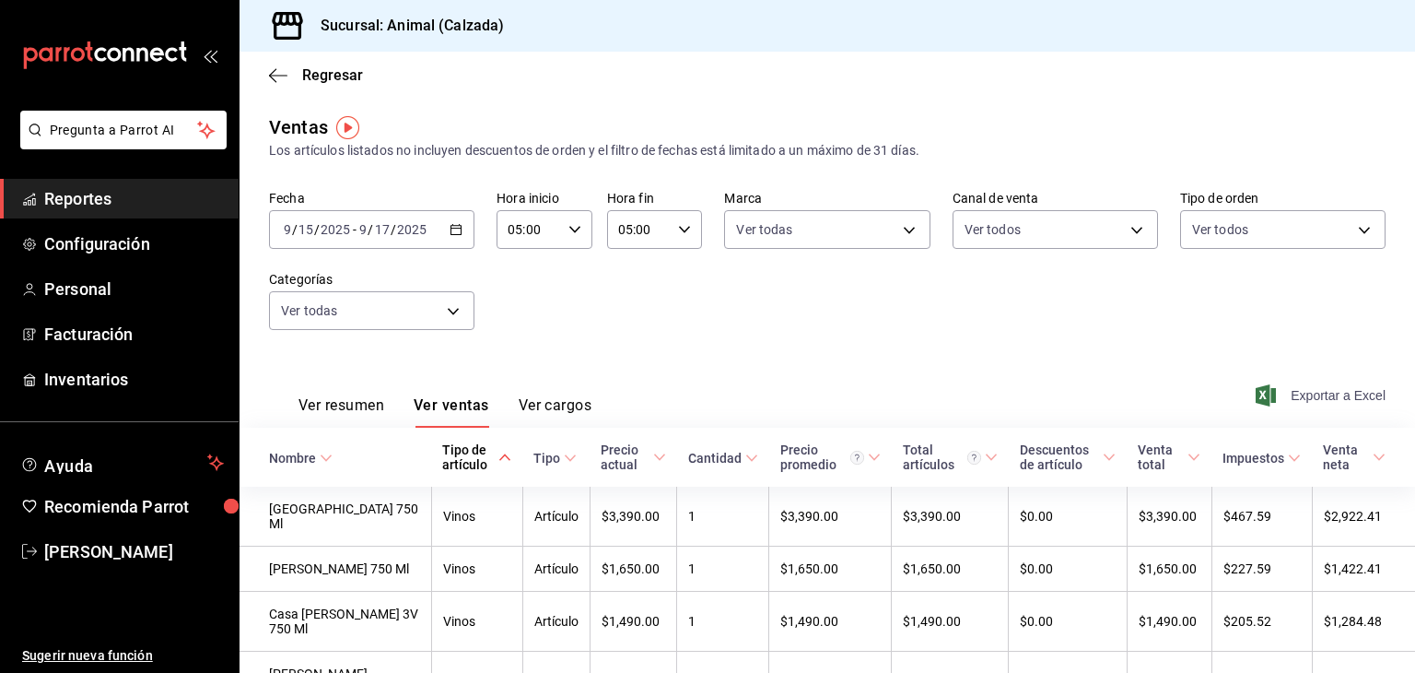
click at [1305, 388] on span "Exportar a Excel" at bounding box center [1323, 395] width 126 height 22
click at [79, 558] on span "Esteban Santos" at bounding box center [134, 551] width 180 height 25
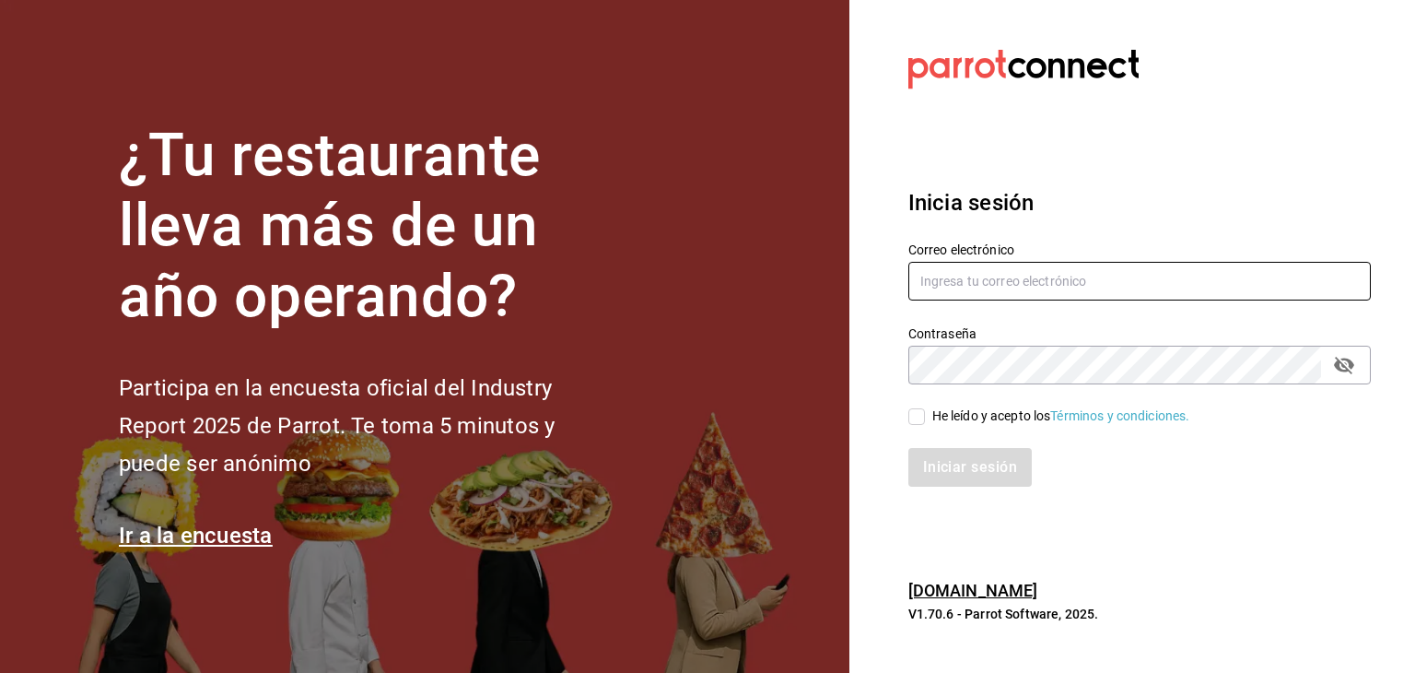
type input "[PERSON_NAME][EMAIL_ADDRESS][PERSON_NAME][DOMAIN_NAME]"
